Goal: Information Seeking & Learning: Learn about a topic

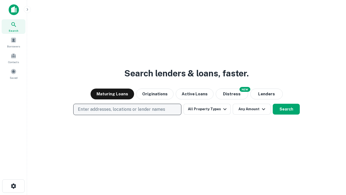
click at [127, 109] on p "Enter addresses, locations or lender names" at bounding box center [121, 109] width 87 height 6
type input "**********"
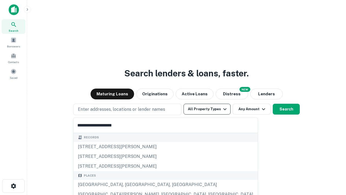
click at [129, 184] on div "[GEOGRAPHIC_DATA], [GEOGRAPHIC_DATA], [GEOGRAPHIC_DATA]" at bounding box center [166, 185] width 184 height 10
click at [207, 109] on button "All Property Types" at bounding box center [207, 109] width 47 height 11
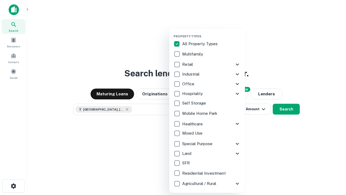
click at [211, 33] on button "button" at bounding box center [212, 33] width 76 height 0
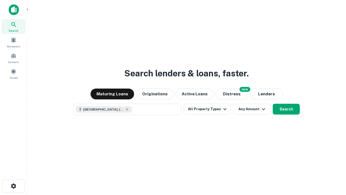
scroll to position [9, 0]
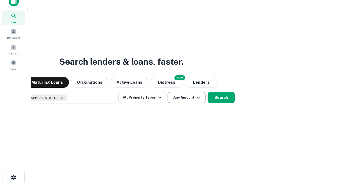
click at [168, 92] on button "Any Amount" at bounding box center [187, 97] width 38 height 11
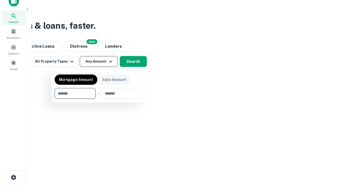
type input "*******"
click at [99, 99] on button "button" at bounding box center [99, 99] width 88 height 0
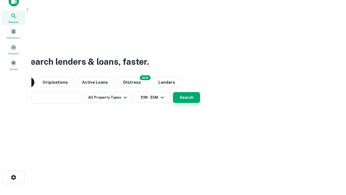
click at [173, 92] on button "Search" at bounding box center [186, 97] width 27 height 11
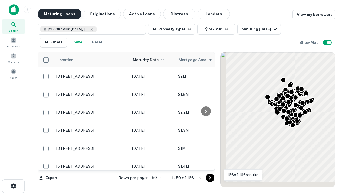
click at [59, 14] on button "Maturing Loans" at bounding box center [60, 14] width 44 height 11
